Goal: Go to known website: Go to known website

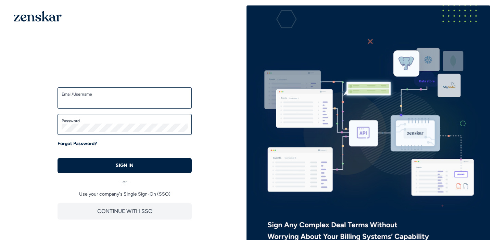
type input "**********"
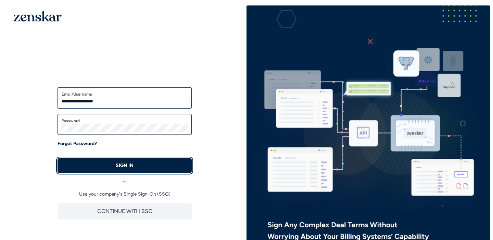
click at [111, 166] on button "SIGN IN" at bounding box center [124, 165] width 134 height 15
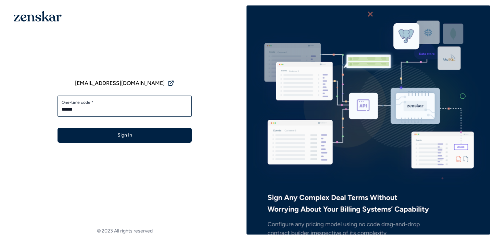
type input "******"
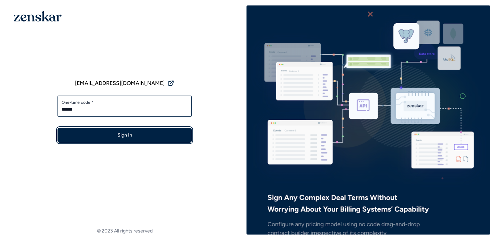
click at [129, 132] on button "Sign In" at bounding box center [124, 135] width 134 height 15
